Goal: Task Accomplishment & Management: Use online tool/utility

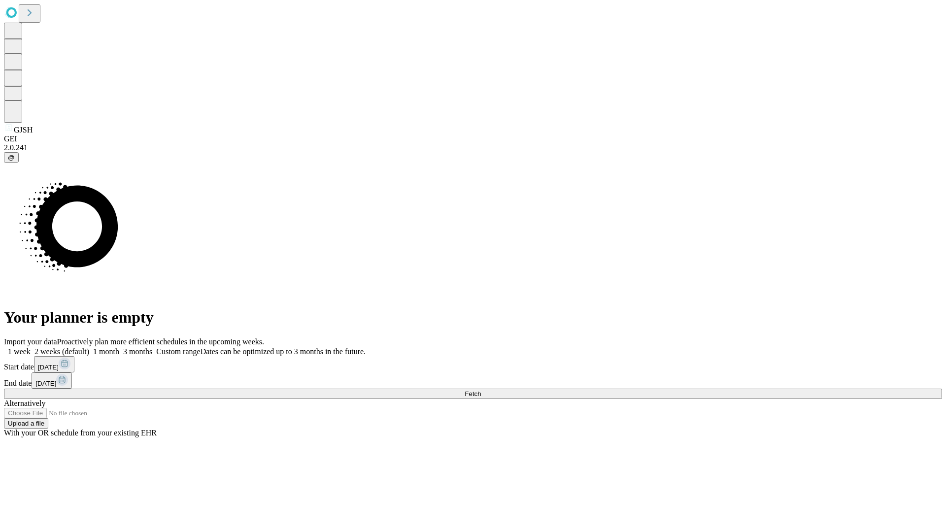
click at [481, 390] on span "Fetch" at bounding box center [473, 393] width 16 height 7
